Goal: Find specific page/section

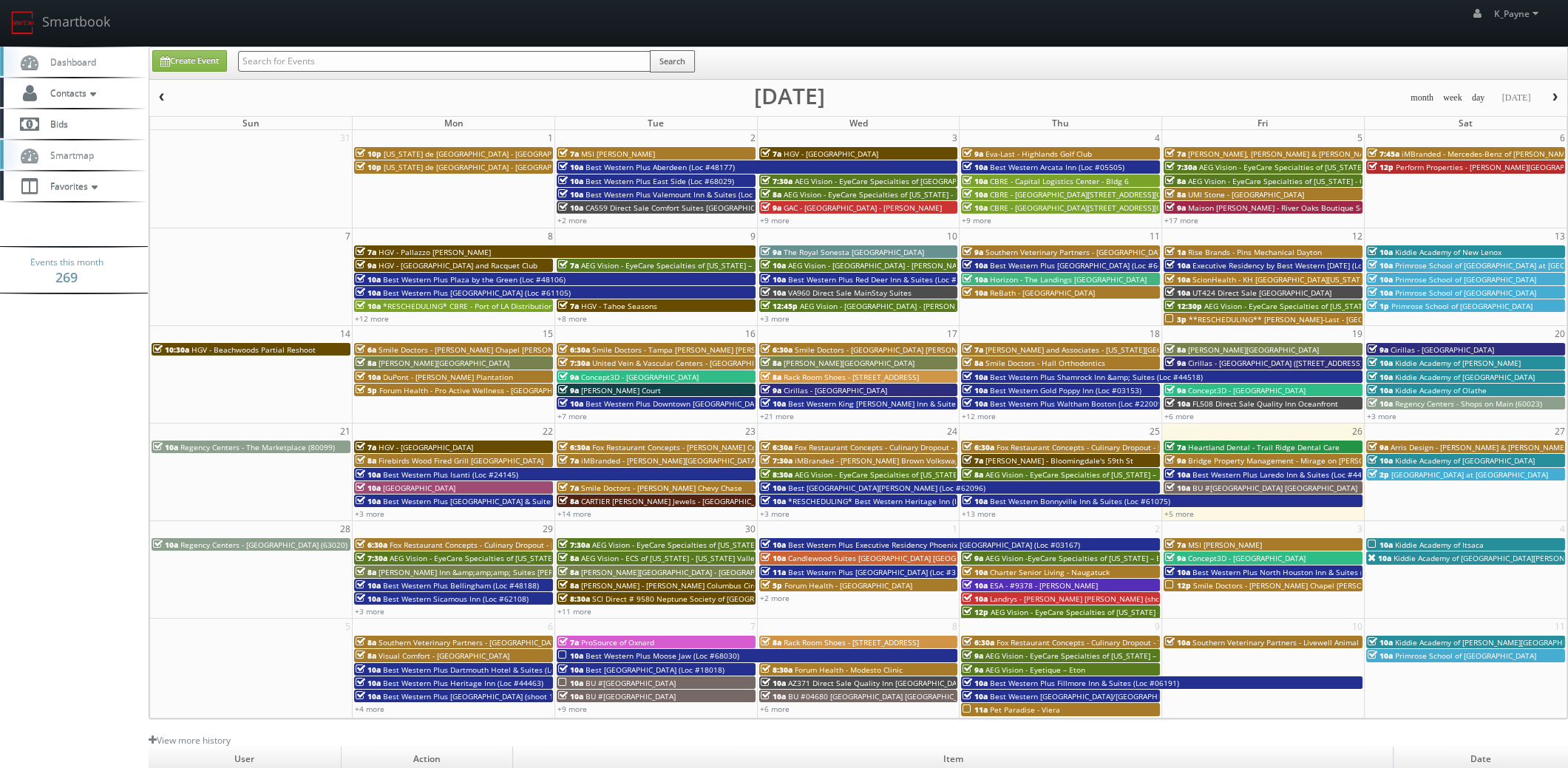
click at [313, 59] on input "text" at bounding box center [444, 61] width 412 height 21
type input "east side"
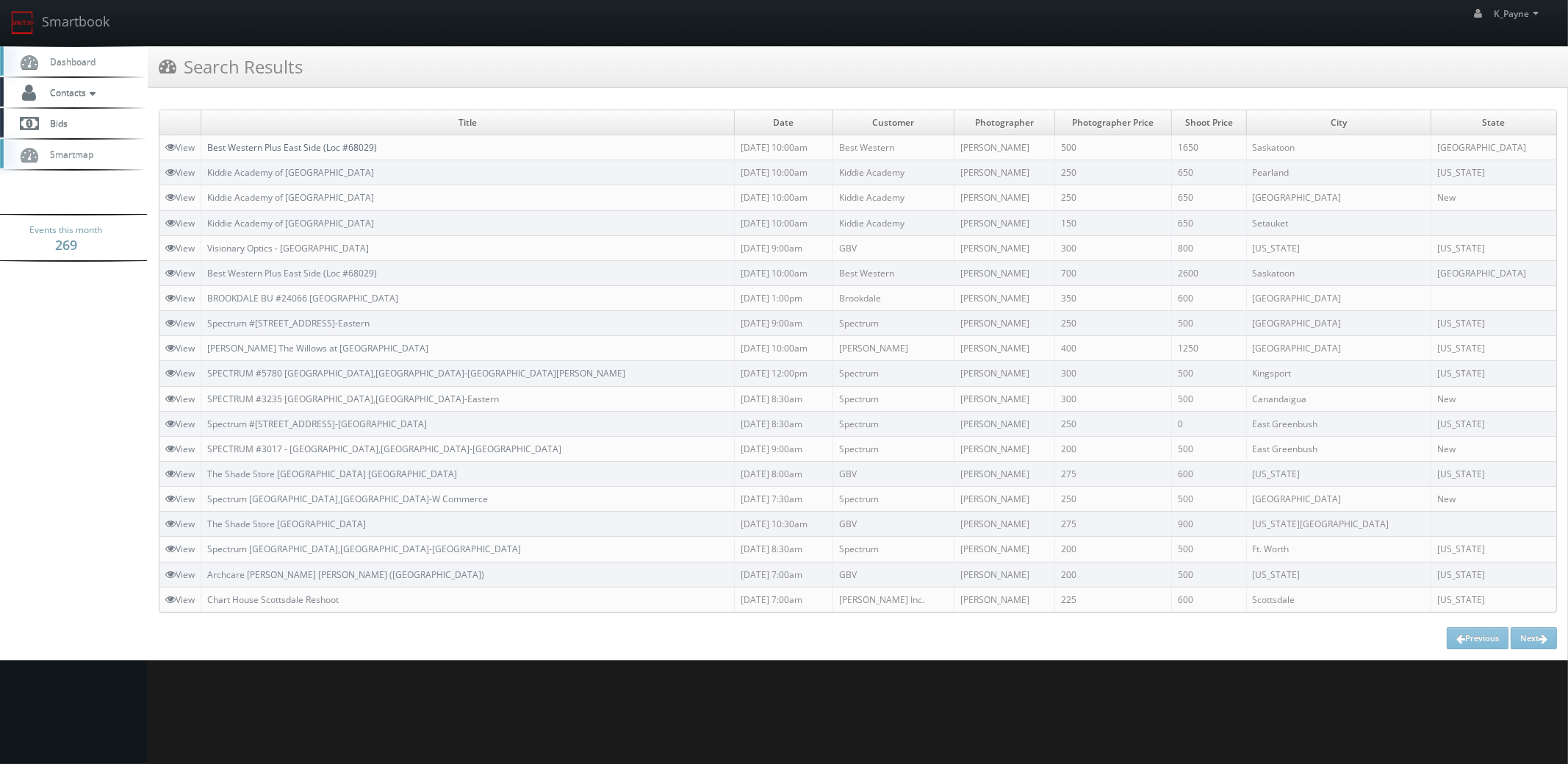
click at [349, 142] on link "Best Western Plus East Side (Loc #68029)" at bounding box center [292, 148] width 169 height 13
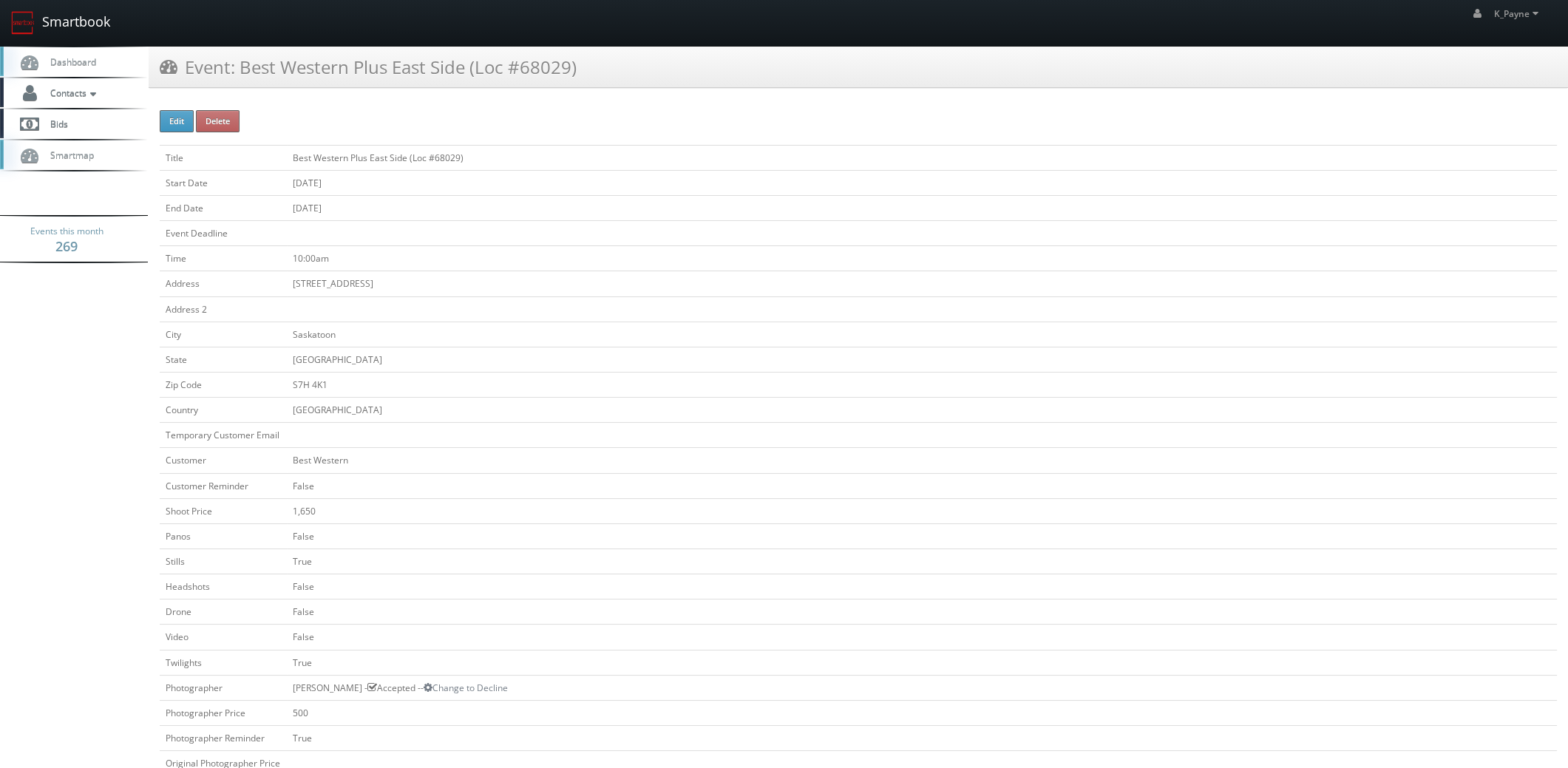
click at [67, 22] on link "Smartbook" at bounding box center [60, 23] width 121 height 46
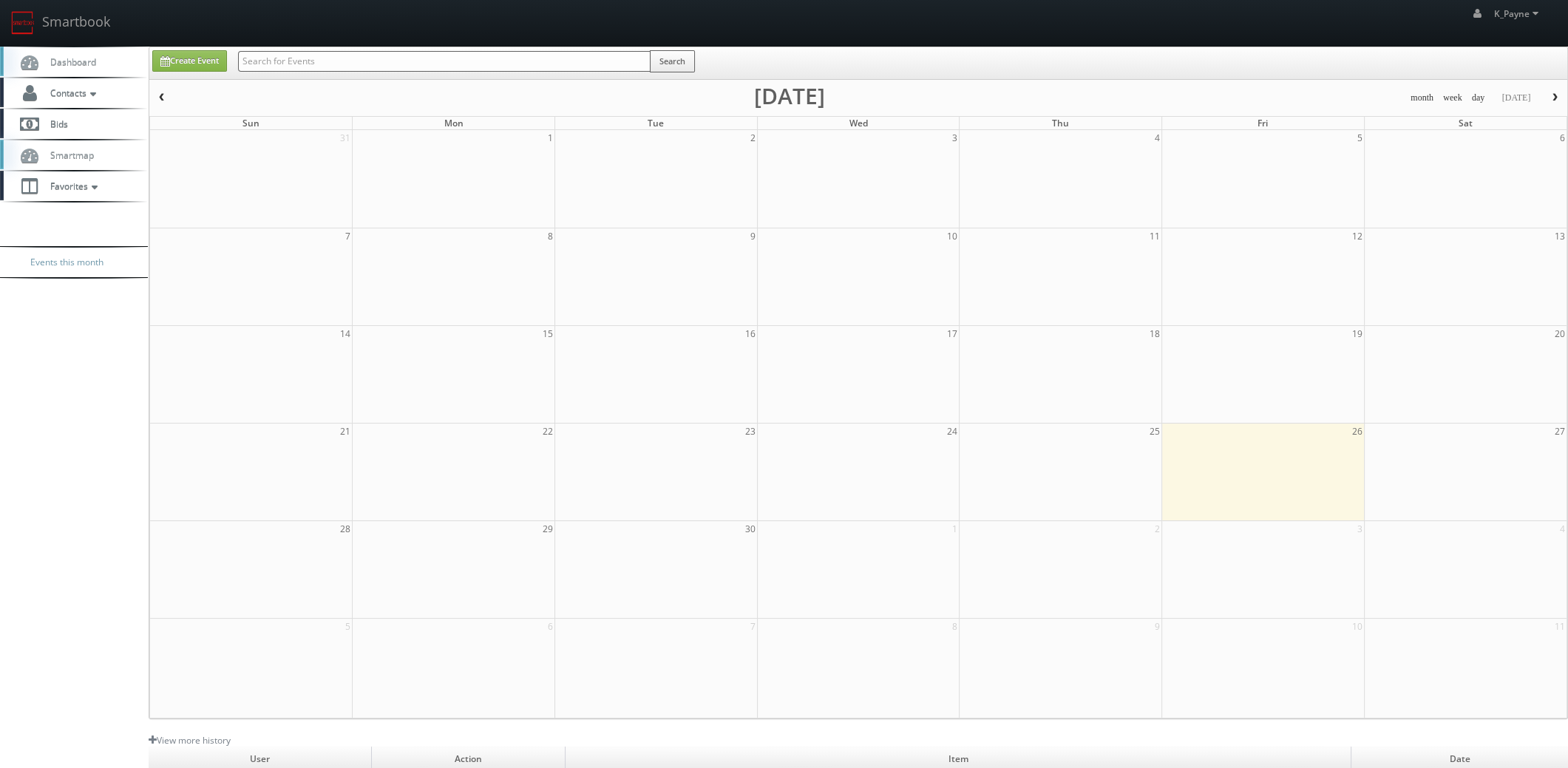
click at [329, 62] on input "text" at bounding box center [444, 61] width 412 height 21
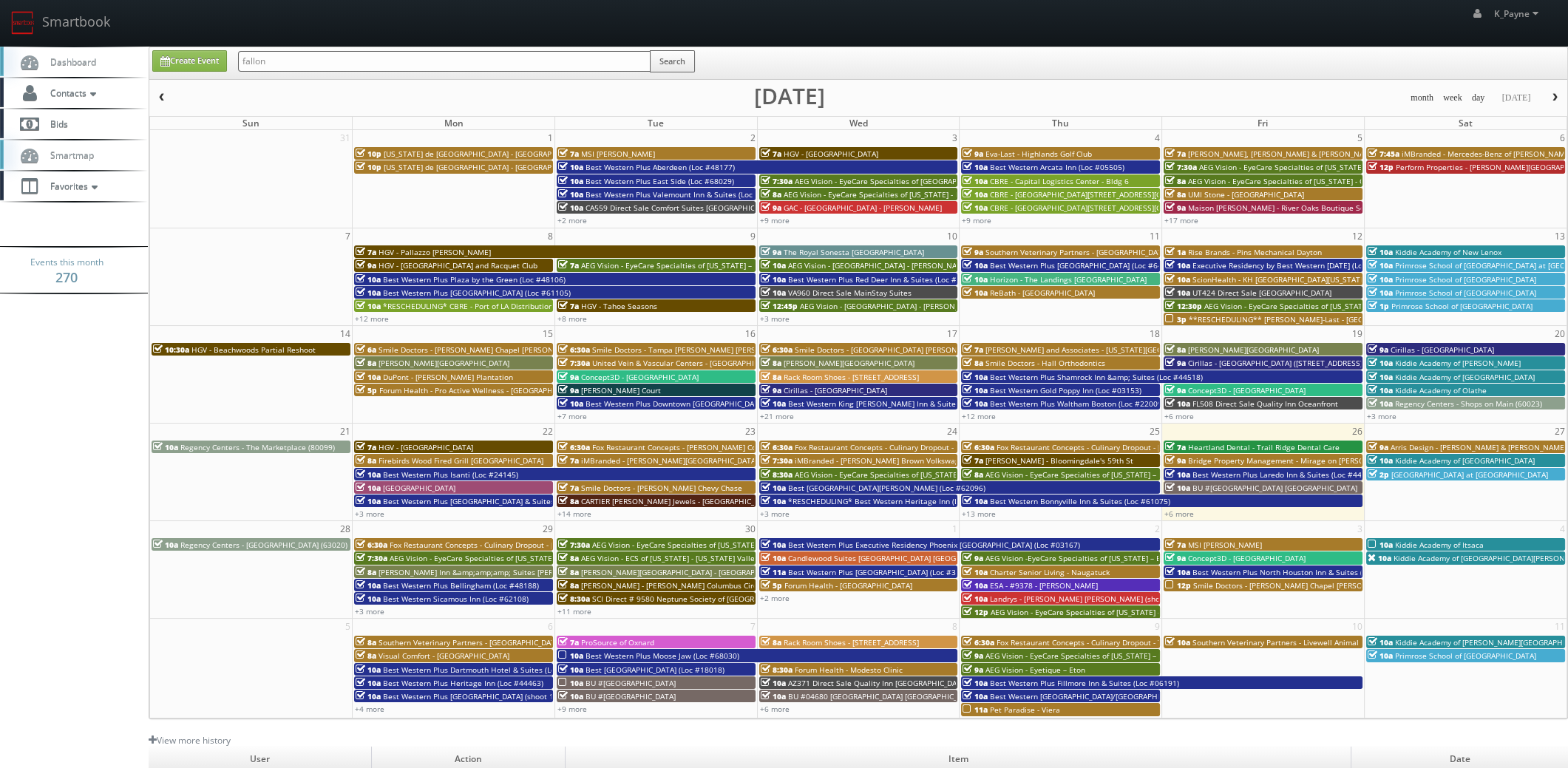
type input "fallon"
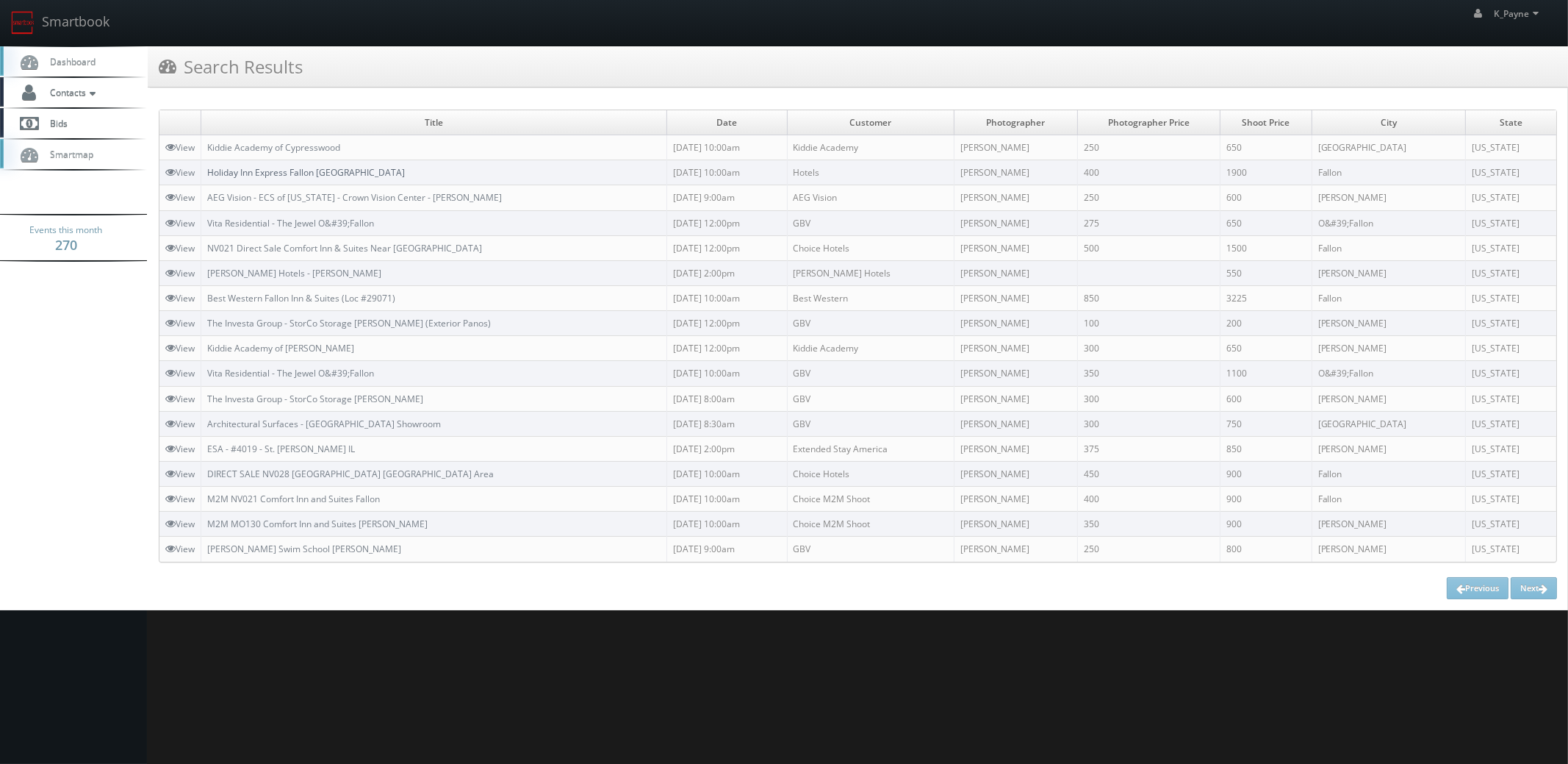
click at [305, 172] on link "Holiday Inn Express Fallon [GEOGRAPHIC_DATA]" at bounding box center [305, 172] width 198 height 13
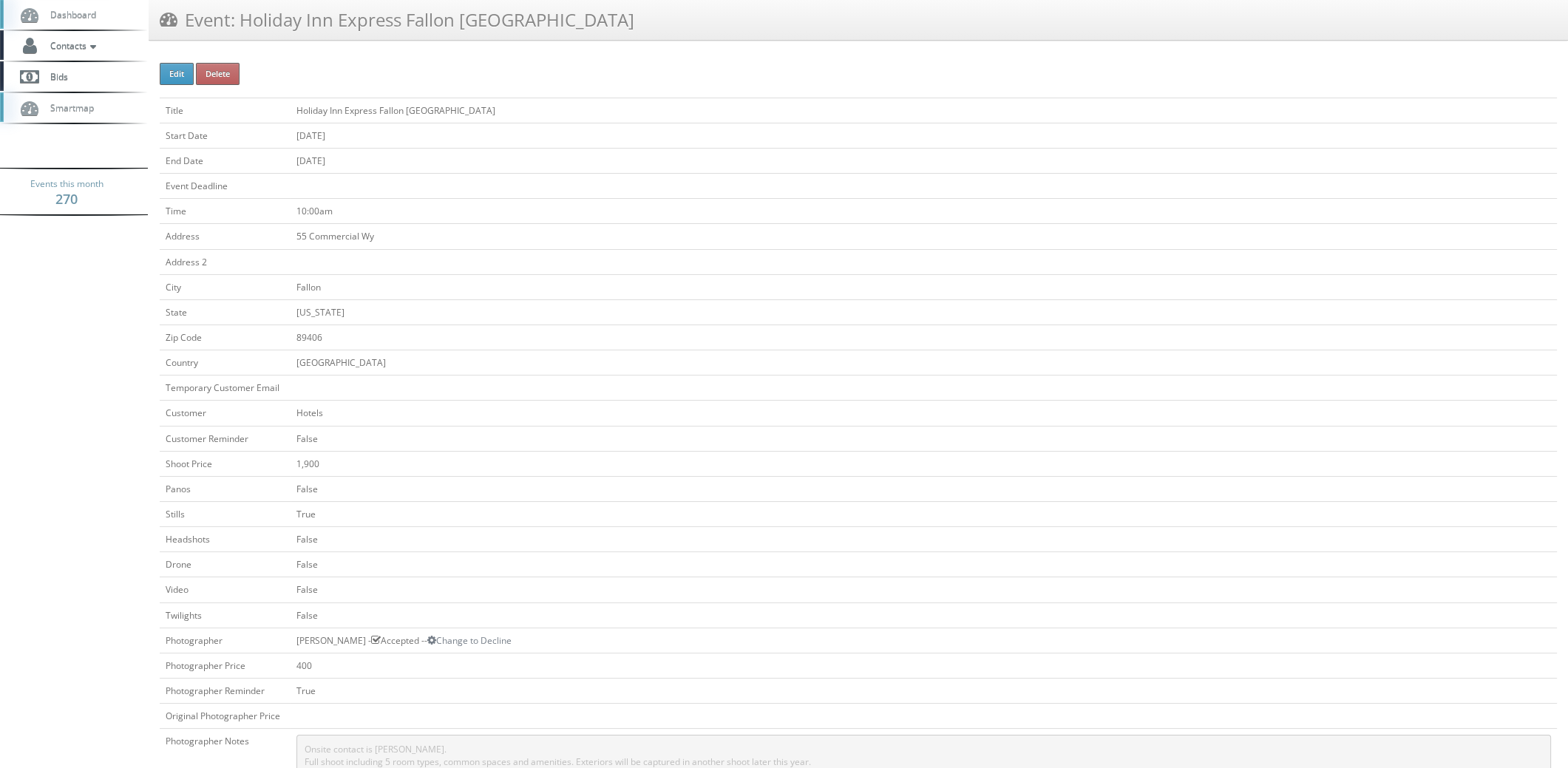
scroll to position [73, 0]
